Goal: Communication & Community: Answer question/provide support

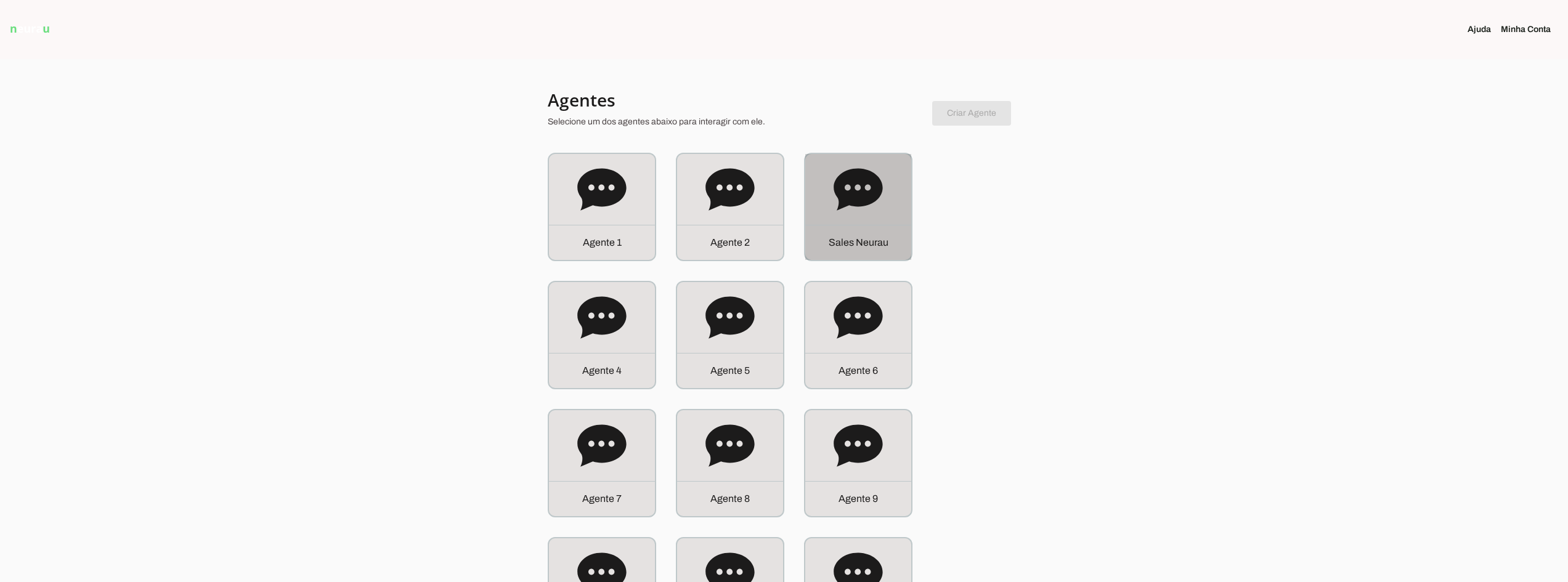
click at [850, 174] on icon at bounding box center [857, 189] width 48 height 42
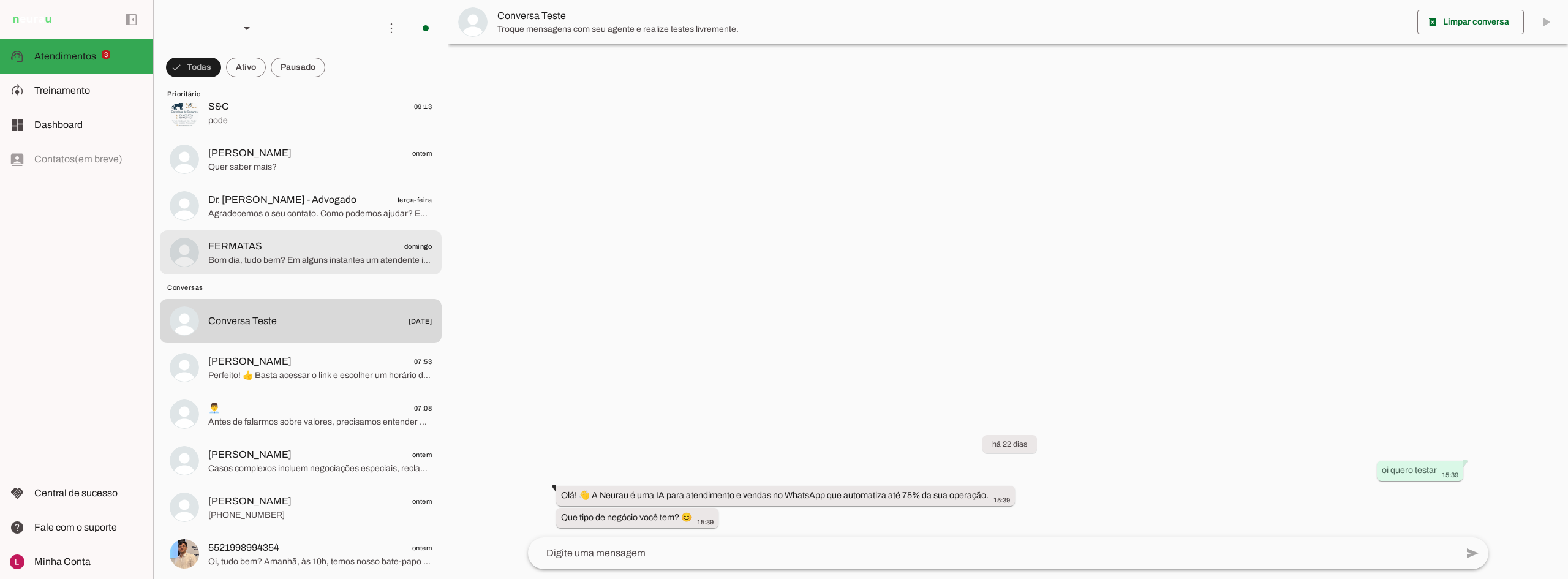
scroll to position [61, 0]
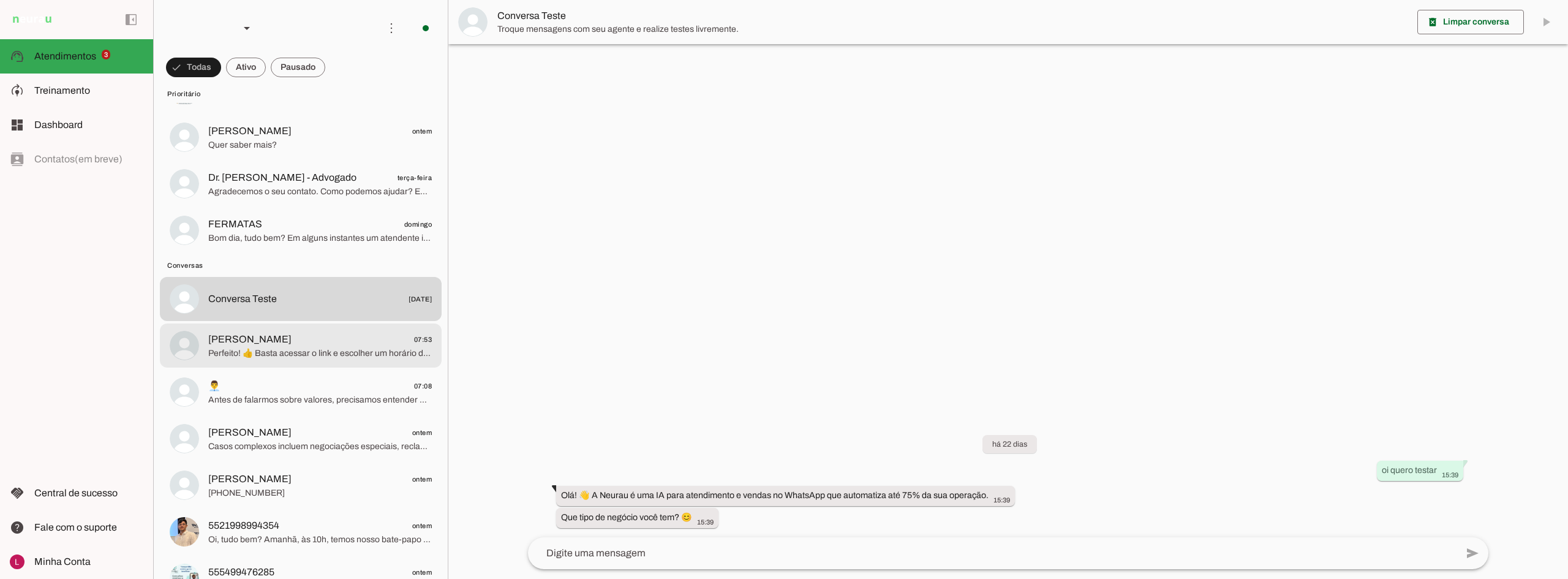
click at [281, 354] on span "Perfeito! 👍 Basta acessar o link e escolher um horário disponível na terça-feir…" at bounding box center [320, 354] width 224 height 12
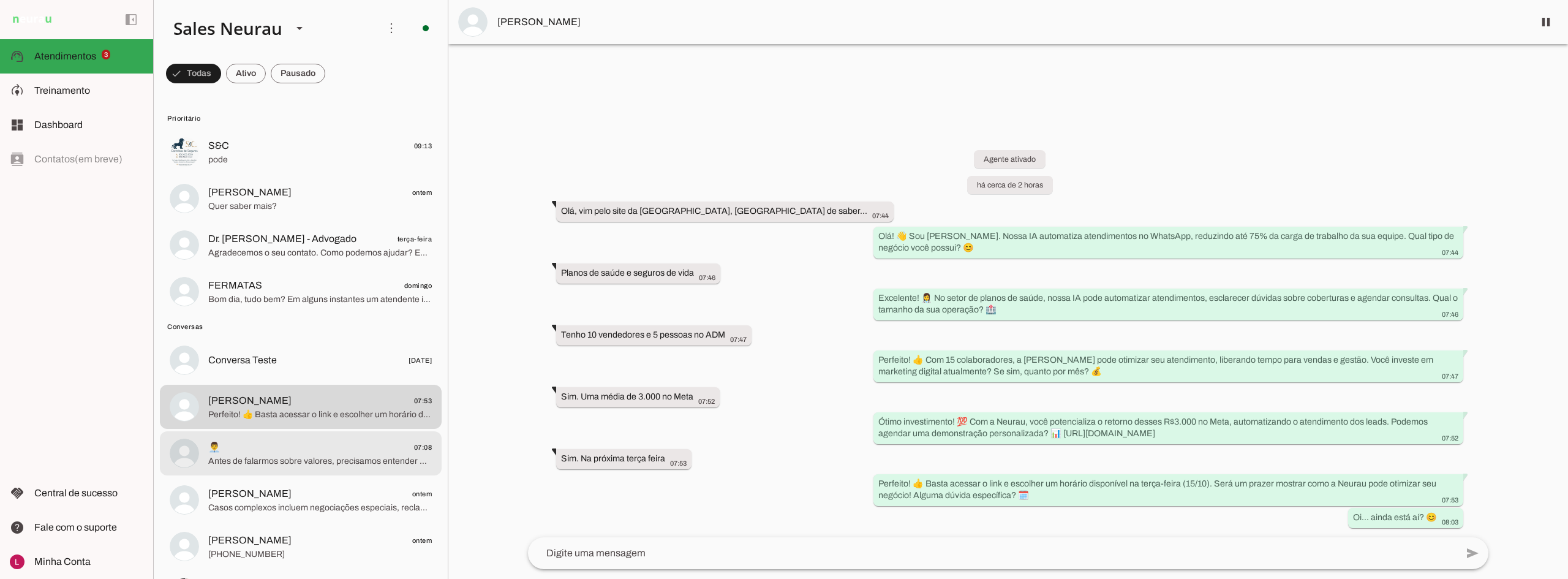
scroll to position [183, 0]
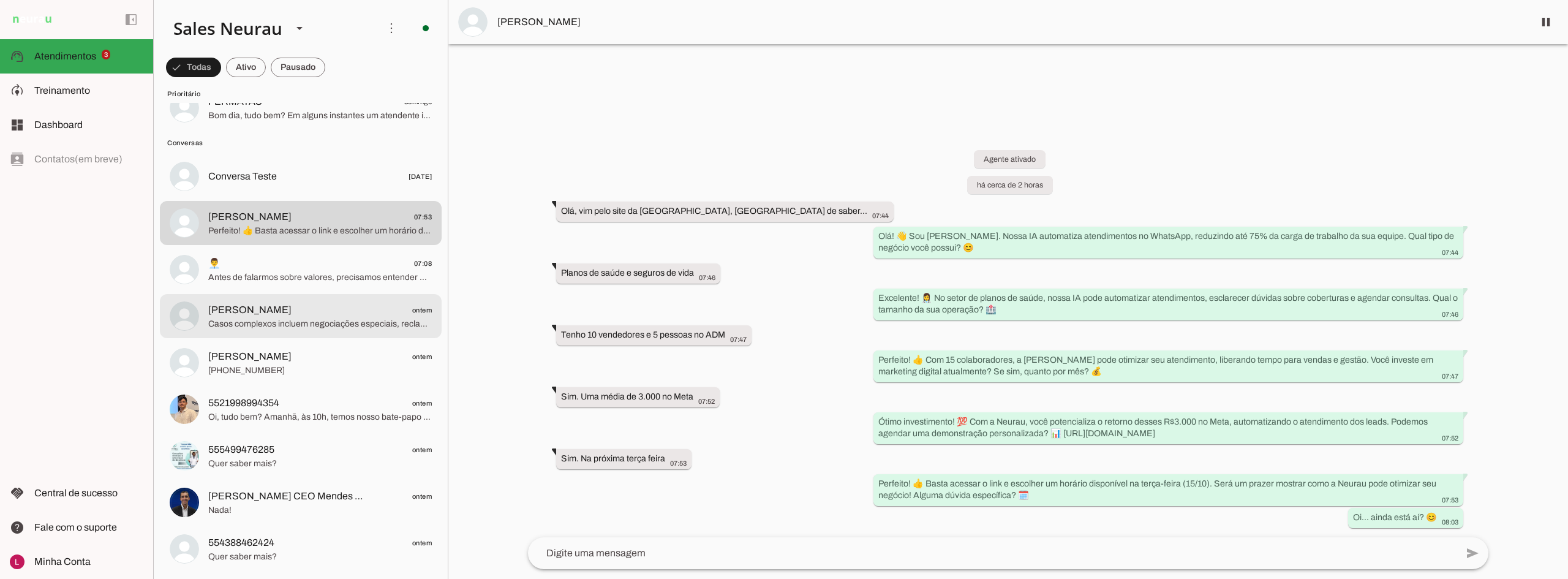
click at [312, 307] on span "Geraldo Lara ontem" at bounding box center [320, 310] width 224 height 16
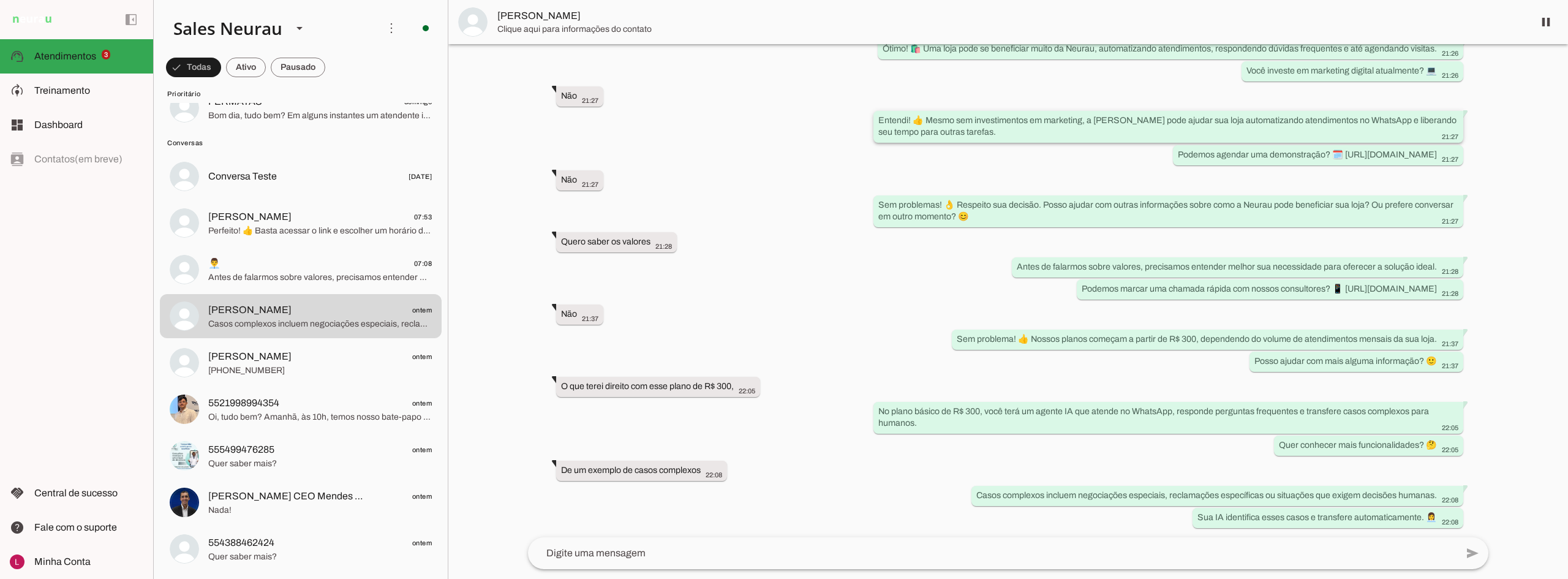
scroll to position [218, 0]
click at [535, 31] on md-item "Geraldo Lara" at bounding box center [1008, 22] width 1120 height 44
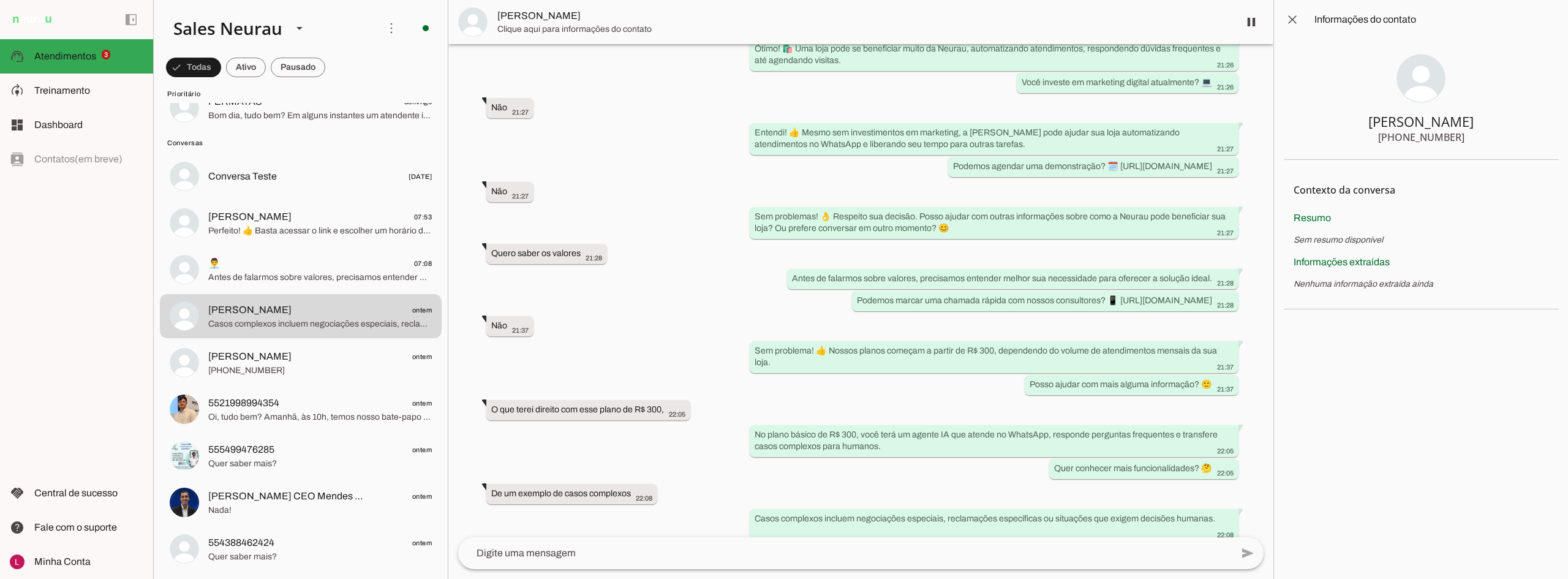
scroll to position [253, 0]
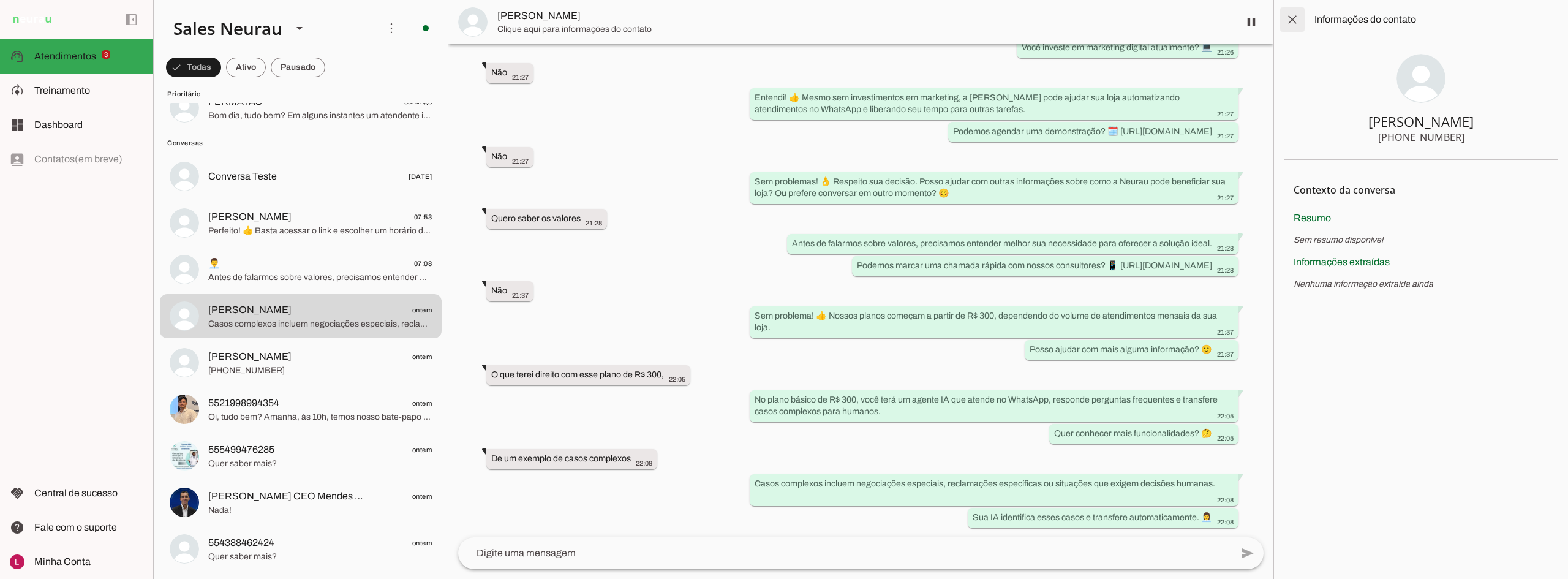
click at [1288, 22] on span at bounding box center [1293, 20] width 30 height 30
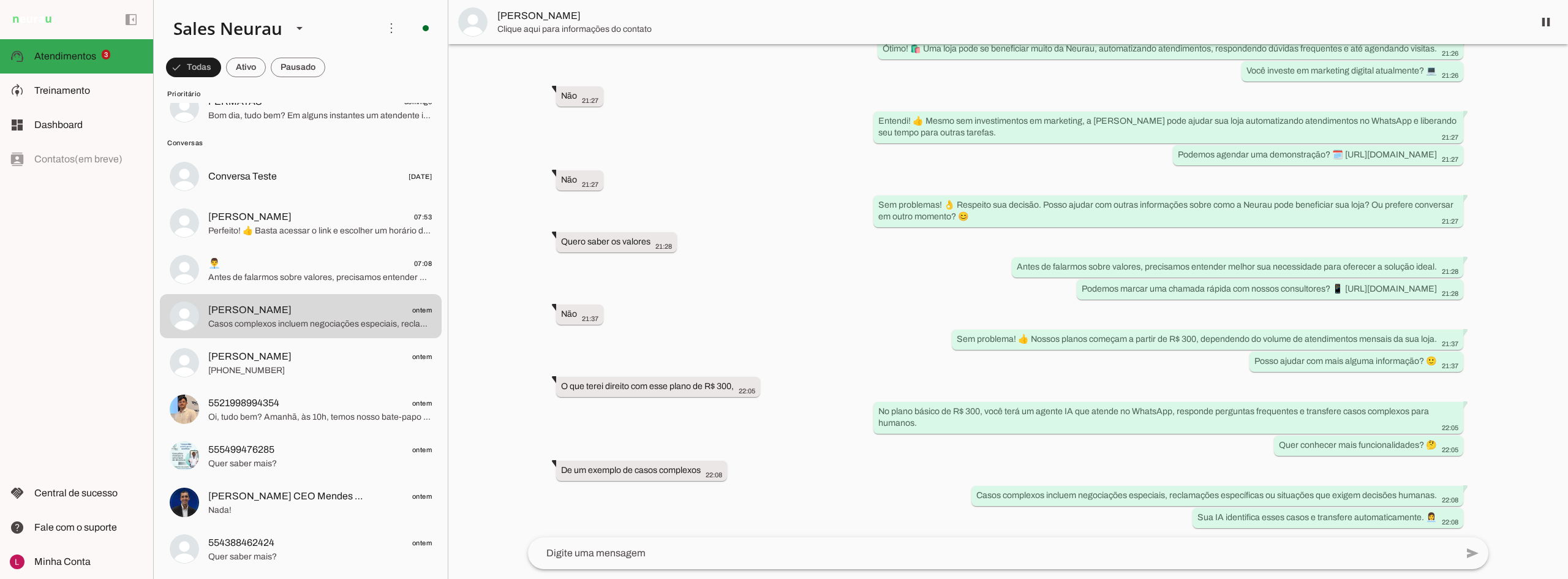
scroll to position [218, 0]
click at [361, 362] on span "André ontem" at bounding box center [320, 357] width 224 height 16
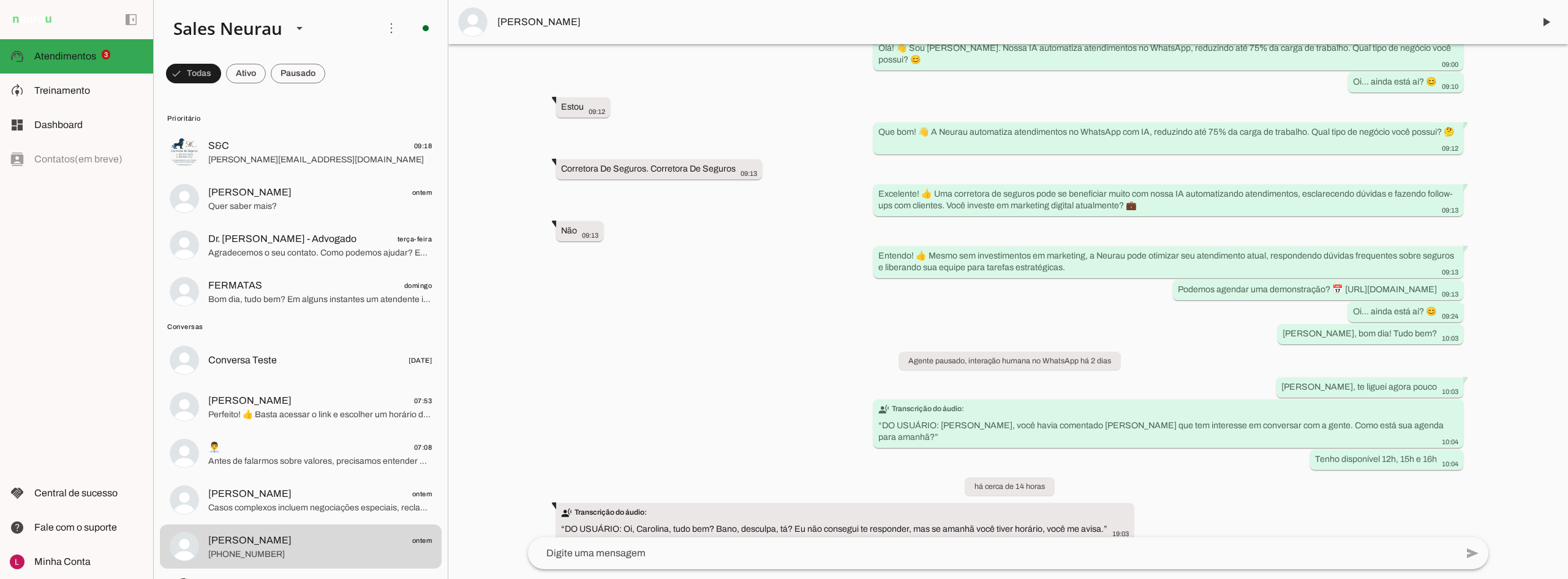
drag, startPoint x: 981, startPoint y: 231, endPoint x: 815, endPoint y: 288, distance: 175.5
click at [815, 290] on div "Agente ativado há 2 dias Olá, vim pelo site da Neurau, gostaria de saber... 09:…" at bounding box center [1008, 290] width 980 height 493
click at [812, 454] on div "Agente ativado há 2 dias Olá, vim pelo site da Neurau, gostaria de saber... 09:…" at bounding box center [1008, 290] width 980 height 493
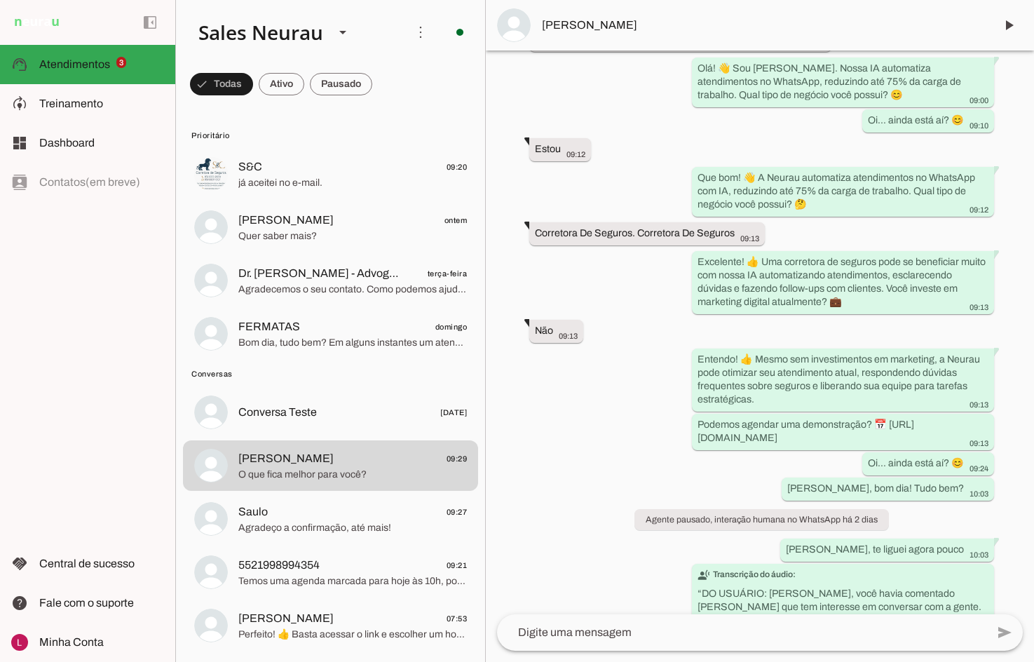
scroll to position [408, 0]
